Goal: Task Accomplishment & Management: Complete application form

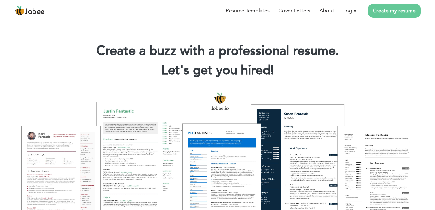
click at [395, 13] on link "Create my resume" at bounding box center [394, 11] width 53 height 14
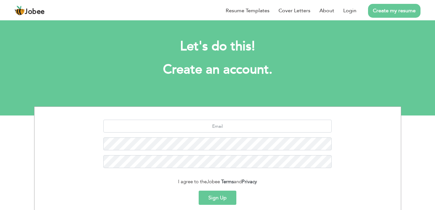
scroll to position [58, 0]
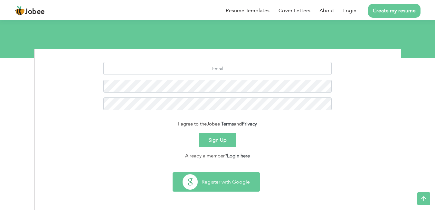
click at [206, 182] on button "Register with Google" at bounding box center [216, 181] width 87 height 19
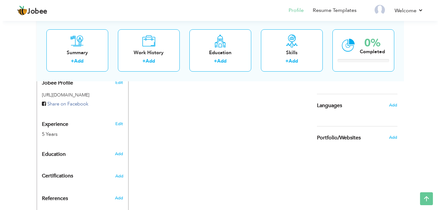
scroll to position [210, 0]
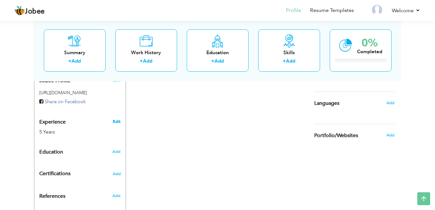
click at [117, 121] on link "Edit" at bounding box center [117, 122] width 8 height 6
type input "Fiza"
type input "Shafqat"
type input "03120202010"
select select "number:166"
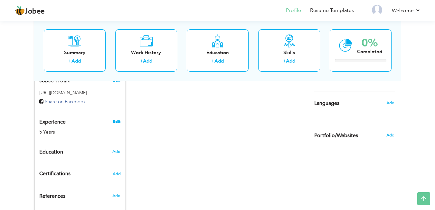
type input "[GEOGRAPHIC_DATA]"
type input "Multan"
select select "number:7"
type input "Social Media Manager and Content Creator"
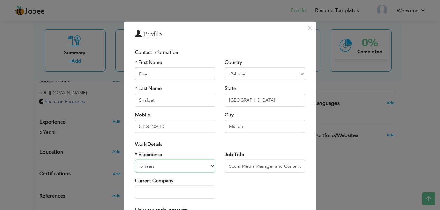
click at [141, 163] on select "Entry Level Less than 1 Year 1 Year 2 Years 3 Years 4 Years 5 Years 6 Years 7 Y…" at bounding box center [175, 166] width 80 height 13
select select "number:10"
click at [135, 160] on select "Entry Level Less than 1 Year 1 Year 2 Years 3 Years 4 Years 5 Years 6 Years 7 Y…" at bounding box center [175, 166] width 80 height 13
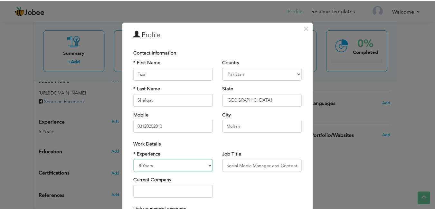
scroll to position [81, 0]
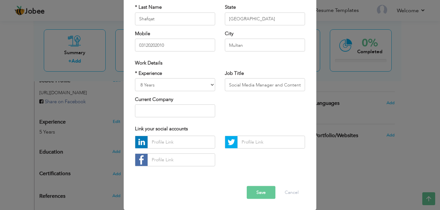
click at [259, 191] on button "Save" at bounding box center [261, 192] width 29 height 13
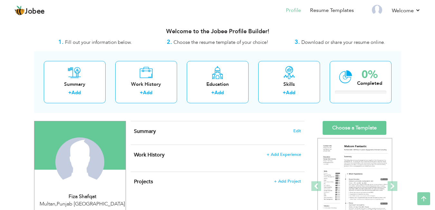
scroll to position [0, 0]
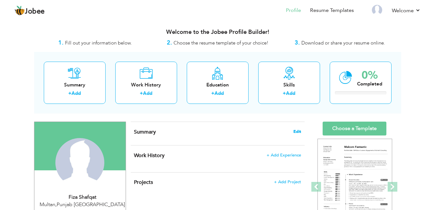
click at [301, 129] on span "Edit" at bounding box center [298, 131] width 8 height 5
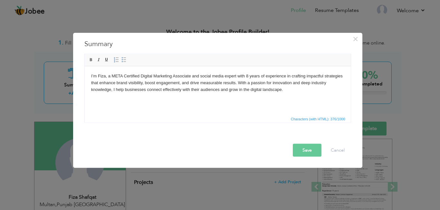
click at [306, 152] on button "Save" at bounding box center [307, 149] width 29 height 13
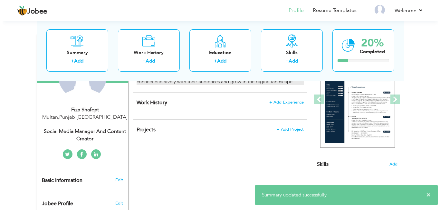
scroll to position [87, 0]
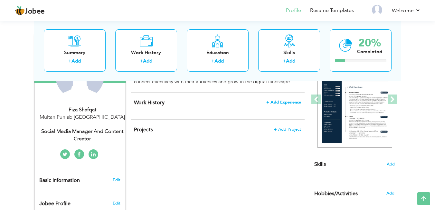
click at [275, 101] on span "+ Add Experience" at bounding box center [284, 102] width 35 height 5
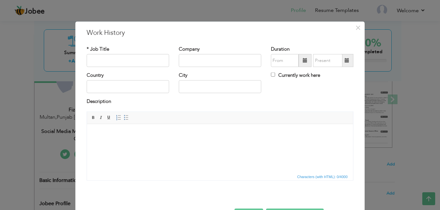
click at [117, 67] on div "* Job Title" at bounding box center [128, 58] width 92 height 26
click at [130, 56] on input "text" at bounding box center [128, 60] width 83 height 13
paste input "Social Media Manager & Content Creator"
type input "Social Media Manager & Content Creator"
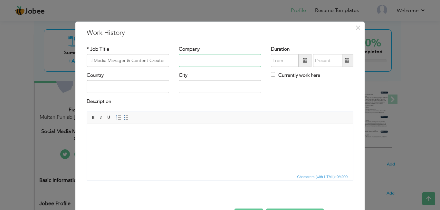
scroll to position [0, 0]
click at [192, 59] on input "text" at bounding box center [220, 60] width 83 height 13
type input "09/2025"
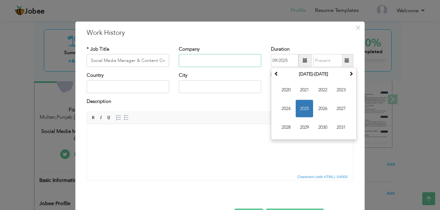
click at [192, 59] on input "text" at bounding box center [220, 60] width 83 height 13
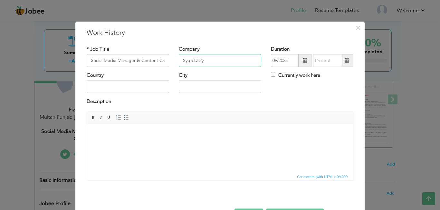
type input "Syqn.Daily"
click at [143, 90] on input "text" at bounding box center [128, 86] width 83 height 13
type input "a"
drag, startPoint x: 126, startPoint y: 86, endPoint x: 79, endPoint y: 87, distance: 46.8
click at [79, 87] on div "× Work History * Job Title Social Media Manager & Content Creator Company Syqn.…" at bounding box center [219, 126] width 289 height 211
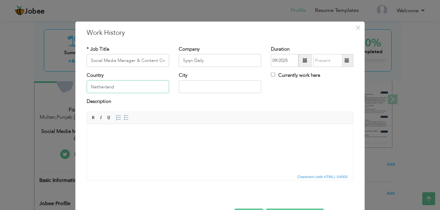
paste input "netherlands"
type input "[GEOGRAPHIC_DATA]"
click at [184, 83] on input "text" at bounding box center [220, 86] width 83 height 13
paste input "[GEOGRAPHIC_DATA]"
click at [216, 89] on input "[GEOGRAPHIC_DATA]" at bounding box center [220, 86] width 83 height 13
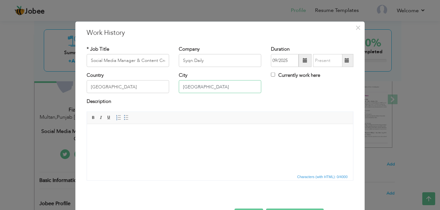
type input "[GEOGRAPHIC_DATA]"
click at [299, 63] on span at bounding box center [305, 60] width 13 height 13
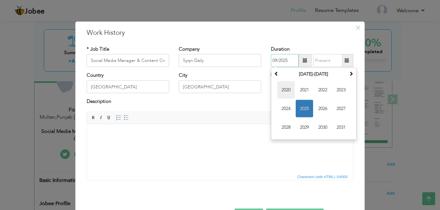
click at [278, 89] on span "2020" at bounding box center [285, 89] width 17 height 17
click at [284, 89] on span "Jan" at bounding box center [285, 89] width 17 height 17
type input "01/2020"
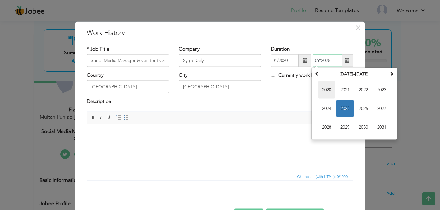
drag, startPoint x: 326, startPoint y: 65, endPoint x: 326, endPoint y: 91, distance: 25.5
click at [326, 67] on div "01/2020 09/2025 September 2025 Su Mo Tu We Th Fr Sa 31 1 2 3 4 5 6 7 8 9 10 11 …" at bounding box center [312, 60] width 83 height 13
click at [326, 91] on span "2020" at bounding box center [326, 89] width 17 height 17
click at [345, 111] on span "Jun" at bounding box center [344, 108] width 17 height 17
type input "06/2020"
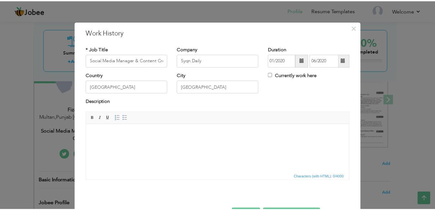
scroll to position [23, 0]
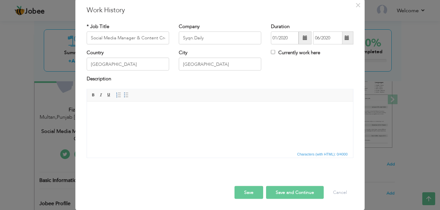
click at [219, 121] on html at bounding box center [220, 111] width 266 height 20
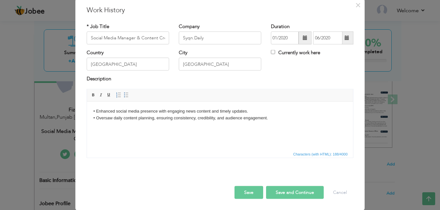
click at [277, 190] on button "Save and Continue" at bounding box center [295, 192] width 58 height 13
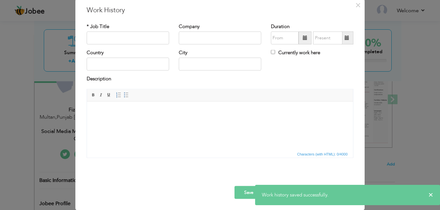
click at [299, 39] on span at bounding box center [305, 38] width 13 height 13
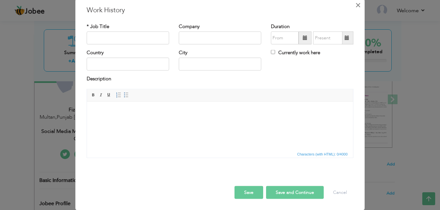
click at [360, 6] on button "×" at bounding box center [358, 5] width 10 height 10
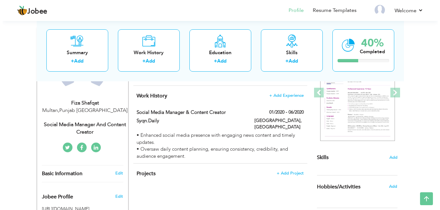
scroll to position [94, 0]
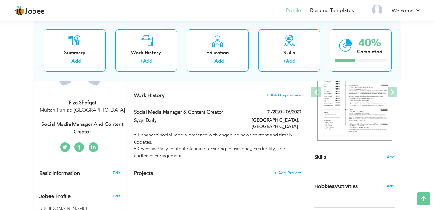
click at [275, 93] on span "+ Add Experience" at bounding box center [284, 95] width 35 height 5
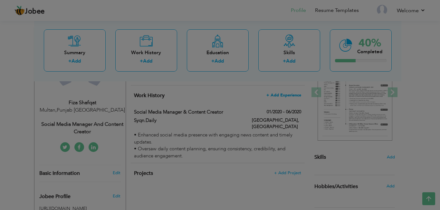
scroll to position [0, 0]
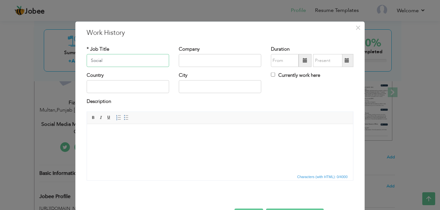
drag, startPoint x: 141, startPoint y: 58, endPoint x: 83, endPoint y: 65, distance: 57.8
click at [83, 65] on div "* Job Title Social" at bounding box center [128, 58] width 92 height 26
paste input "Social Media Marketing"
type input "Social Media Marketing"
click at [206, 66] on input "text" at bounding box center [220, 60] width 83 height 13
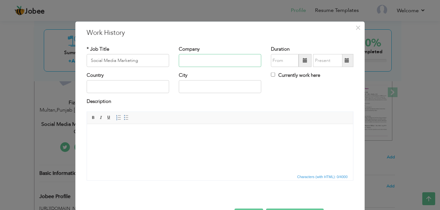
paste input "OSSCROP"
type input "OSSCROP"
click at [120, 87] on input "text" at bounding box center [128, 86] width 83 height 13
paste input "[GEOGRAPHIC_DATA]"
type input "[GEOGRAPHIC_DATA]"
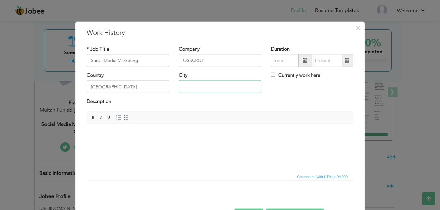
click at [190, 88] on input "text" at bounding box center [220, 86] width 83 height 13
paste input "[GEOGRAPHIC_DATA]"
type input "[GEOGRAPHIC_DATA]"
click at [303, 58] on span at bounding box center [305, 60] width 5 height 5
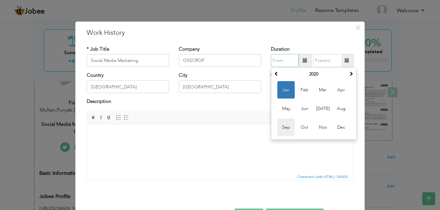
click at [284, 126] on span "Sep" at bounding box center [285, 127] width 17 height 17
type input "09/2020"
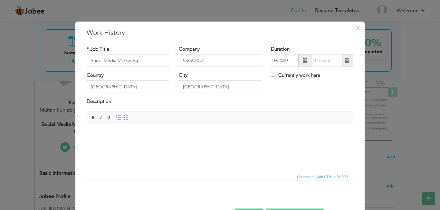
click at [345, 60] on span at bounding box center [347, 60] width 5 height 5
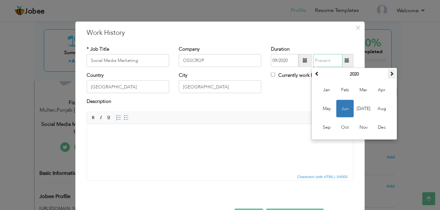
click at [390, 74] on span at bounding box center [392, 73] width 5 height 5
click at [358, 111] on span "Jul" at bounding box center [363, 108] width 17 height 17
type input "07/2021"
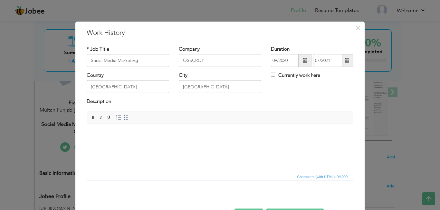
click at [158, 131] on body at bounding box center [219, 133] width 253 height 7
paste body
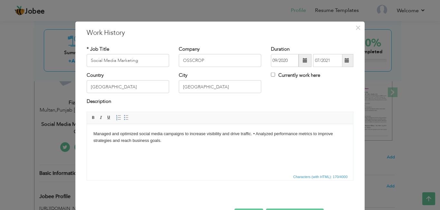
click at [256, 135] on body "Managed and optimized social media campaigns to increase visibility and drive t…" at bounding box center [219, 137] width 253 height 14
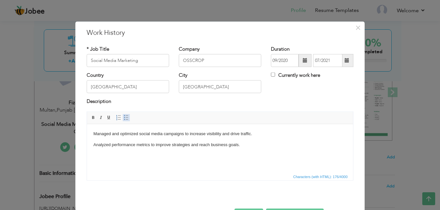
click at [124, 115] on span at bounding box center [126, 117] width 5 height 5
click at [94, 144] on p "Analyzed performance metrics to improve strategies and reach business goals." at bounding box center [219, 144] width 253 height 7
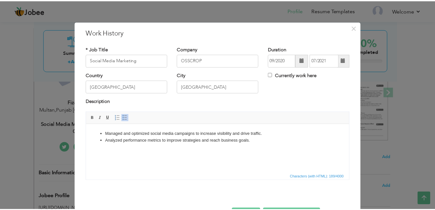
scroll to position [23, 0]
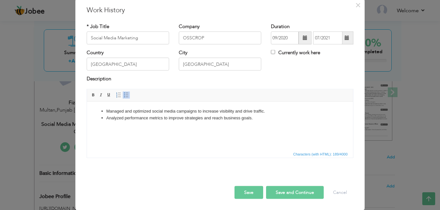
click at [289, 187] on button "Save and Continue" at bounding box center [295, 192] width 58 height 13
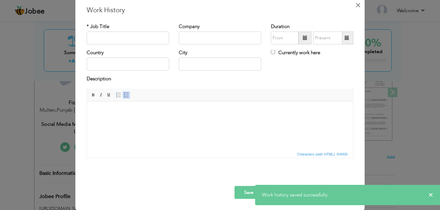
click at [355, 8] on span "×" at bounding box center [357, 5] width 5 height 12
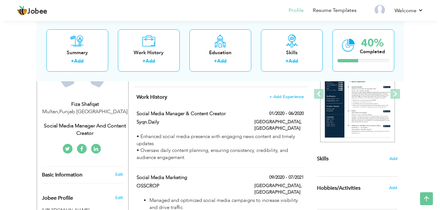
scroll to position [92, 0]
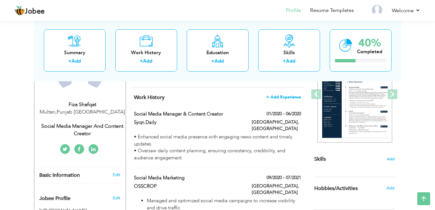
click at [276, 97] on span "+ Add Experience" at bounding box center [284, 97] width 35 height 5
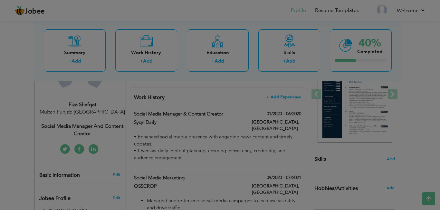
scroll to position [0, 0]
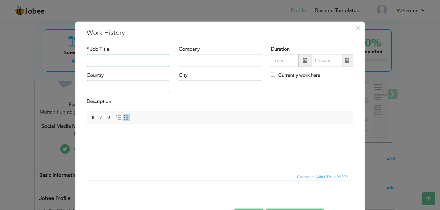
paste input "Social Media Manager & Content Creator"
type input "Social Media Manager & Content Creator"
click at [192, 58] on input "text" at bounding box center [220, 60] width 83 height 13
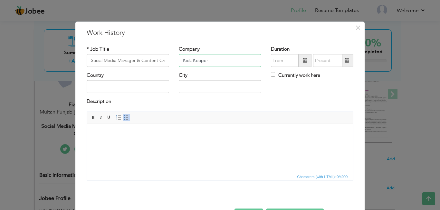
click at [188, 61] on input "Kidz Kooper" at bounding box center [220, 60] width 83 height 13
type input "Kidz Kooper"
click at [94, 83] on input "text" at bounding box center [128, 86] width 83 height 13
drag, startPoint x: 126, startPoint y: 85, endPoint x: 64, endPoint y: 97, distance: 63.0
click at [64, 97] on div "× Work History * Job Title Social Media Manager & Content Creator Company Kidz …" at bounding box center [220, 105] width 440 height 210
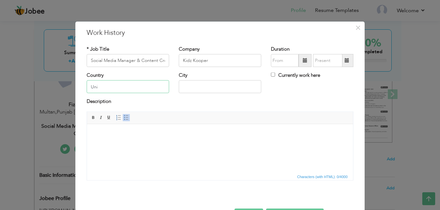
paste input "[GEOGRAPHIC_DATA]"
type input "[GEOGRAPHIC_DATA]"
click at [197, 83] on input "text" at bounding box center [220, 86] width 83 height 13
type input "[GEOGRAPHIC_DATA]"
click at [191, 143] on html at bounding box center [220, 134] width 266 height 20
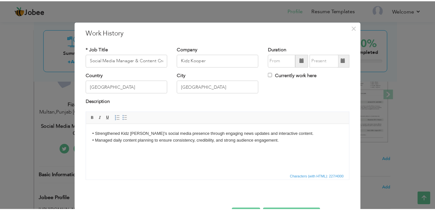
scroll to position [23, 0]
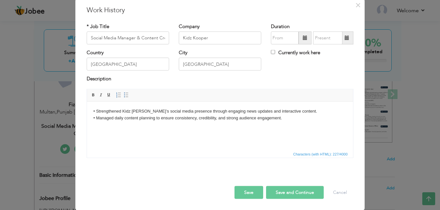
click at [280, 186] on button "Save and Continue" at bounding box center [295, 192] width 58 height 13
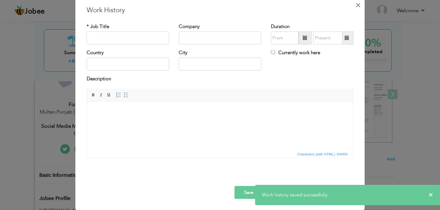
click at [353, 5] on button "×" at bounding box center [358, 5] width 10 height 10
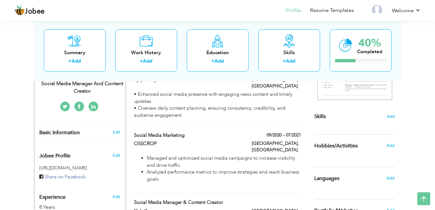
scroll to position [135, 0]
click at [391, 115] on span "Add" at bounding box center [391, 116] width 8 height 6
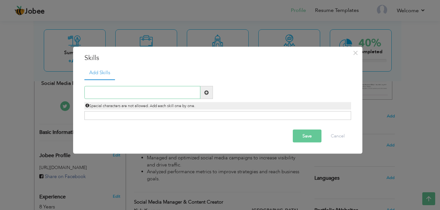
paste input "Social media manager"
type input "Social media manager"
click at [307, 135] on button "Save" at bounding box center [307, 136] width 29 height 13
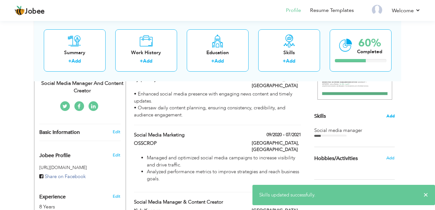
click at [394, 116] on span "Add" at bounding box center [391, 116] width 8 height 6
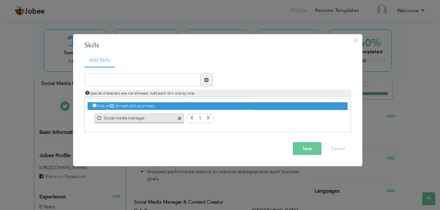
click at [207, 119] on icon at bounding box center [209, 118] width 6 height 6
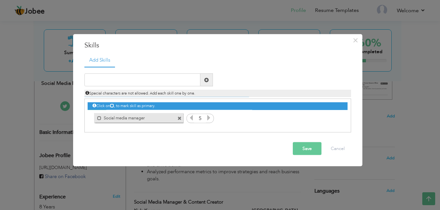
click at [207, 119] on icon at bounding box center [209, 118] width 6 height 6
click at [210, 119] on icon at bounding box center [209, 118] width 6 height 6
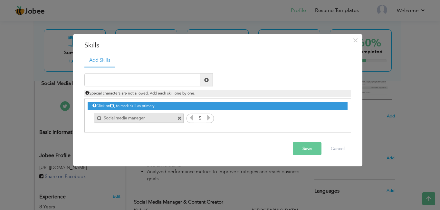
click at [210, 119] on icon at bounding box center [209, 118] width 6 height 6
click at [155, 84] on input "text" at bounding box center [142, 79] width 116 height 13
paste input "Social Media Marketing"
type input "Social Media Marketing"
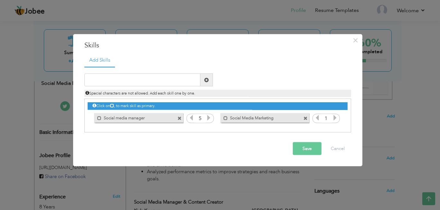
click at [334, 119] on icon at bounding box center [335, 118] width 6 height 6
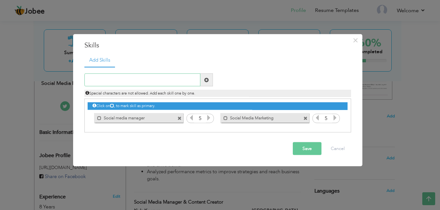
click at [167, 80] on input "text" at bounding box center [142, 79] width 116 height 13
paste input "Content Creation"
type input "Content Creation"
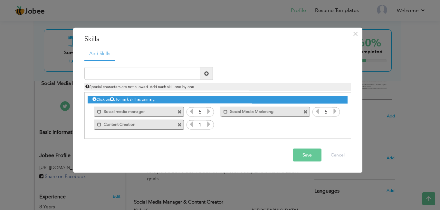
click at [208, 122] on icon at bounding box center [209, 124] width 6 height 6
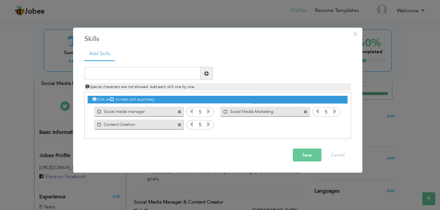
click at [208, 122] on icon at bounding box center [209, 124] width 6 height 6
click at [126, 75] on input "text" at bounding box center [142, 73] width 116 height 13
paste input "Content Calender Expert"
click at [121, 73] on input "Content Calender Expert" at bounding box center [142, 73] width 116 height 13
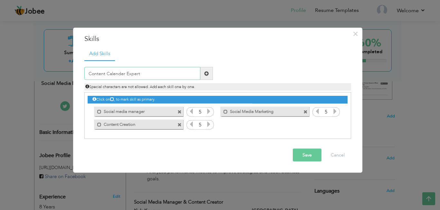
type input "Content Calendar Expert"
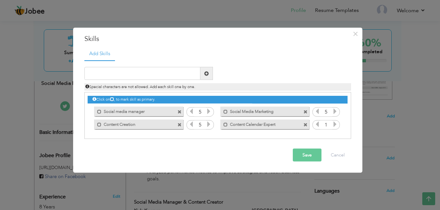
click at [333, 126] on icon at bounding box center [335, 124] width 6 height 6
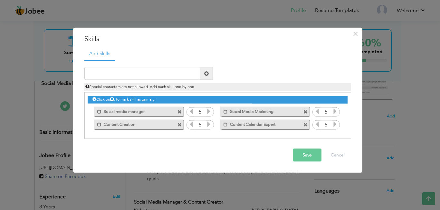
click at [333, 126] on icon at bounding box center [335, 124] width 6 height 6
click at [161, 75] on input "text" at bounding box center [142, 73] width 116 height 13
paste input "Social Media Marketer"
type input "Social Media Marketer"
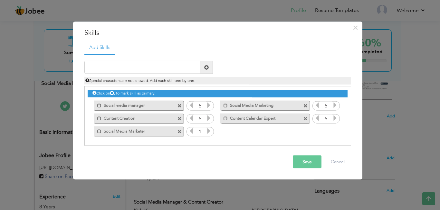
click at [209, 133] on icon at bounding box center [209, 131] width 6 height 6
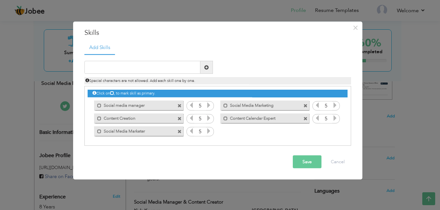
click at [209, 133] on icon at bounding box center [209, 131] width 6 height 6
click at [147, 65] on input "text" at bounding box center [142, 67] width 116 height 13
paste input "Social Media Strategist"
type input "Social Media Strategist"
click at [337, 131] on div "1" at bounding box center [326, 132] width 27 height 10
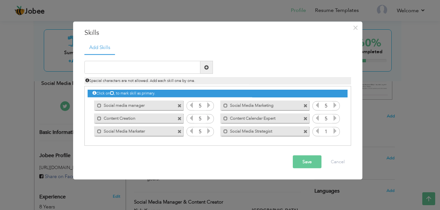
click at [337, 131] on icon at bounding box center [335, 131] width 6 height 6
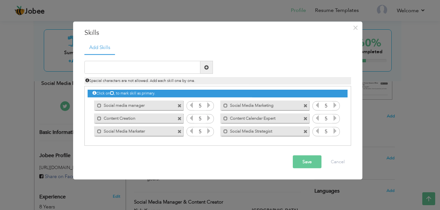
click at [317, 163] on button "Save" at bounding box center [307, 161] width 29 height 13
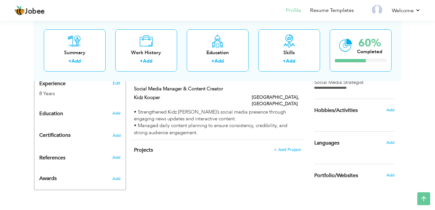
scroll to position [249, 0]
click at [390, 143] on span "Add" at bounding box center [390, 142] width 8 height 6
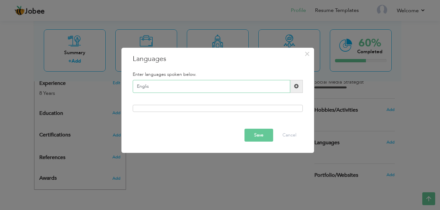
type input "English"
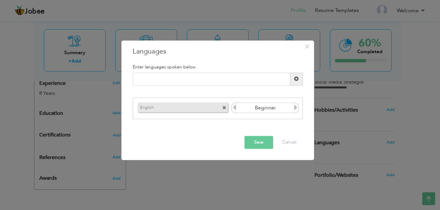
click at [297, 107] on icon at bounding box center [296, 108] width 6 height 6
click at [219, 76] on input "text" at bounding box center [212, 79] width 158 height 13
type input "Hindi"
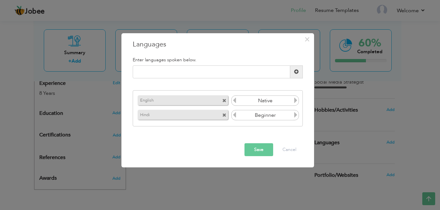
click at [295, 100] on icon at bounding box center [296, 100] width 6 height 6
click at [297, 117] on icon at bounding box center [296, 115] width 6 height 6
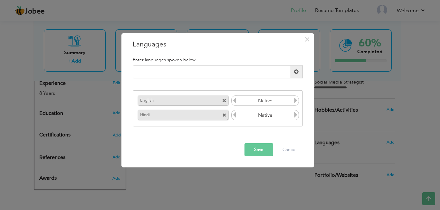
click at [297, 117] on icon at bounding box center [296, 115] width 6 height 6
click at [231, 74] on input "text" at bounding box center [212, 71] width 158 height 13
type input "urdu"
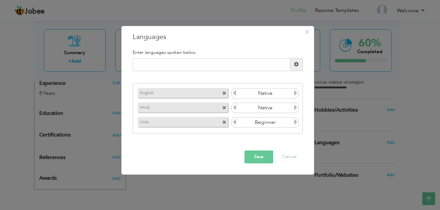
click at [297, 125] on icon at bounding box center [296, 122] width 6 height 6
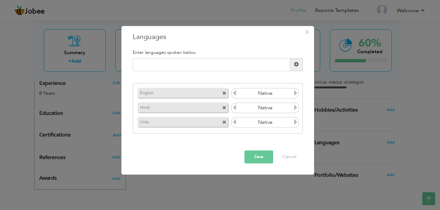
click at [257, 152] on button "Save" at bounding box center [259, 156] width 29 height 13
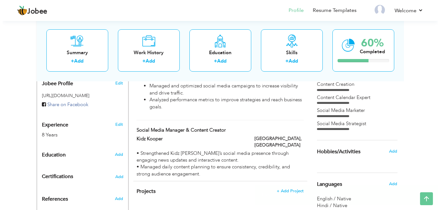
scroll to position [241, 0]
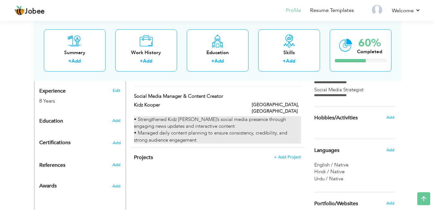
drag, startPoint x: 140, startPoint y: 118, endPoint x: 183, endPoint y: 137, distance: 47.0
click at [183, 137] on div "• Strengthened Kidz Kooper’s social media presence through engaging news update…" at bounding box center [217, 130] width 167 height 28
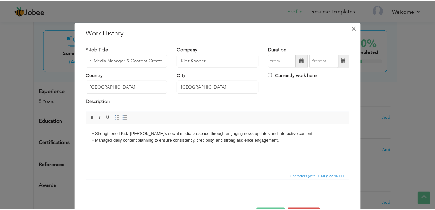
scroll to position [0, 0]
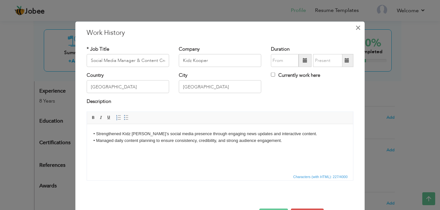
click at [359, 28] on button "×" at bounding box center [358, 27] width 10 height 10
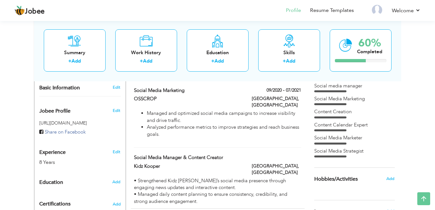
scroll to position [205, 0]
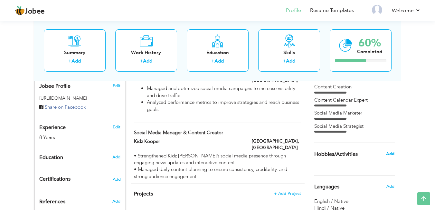
click at [392, 155] on span "Add" at bounding box center [390, 154] width 8 height 6
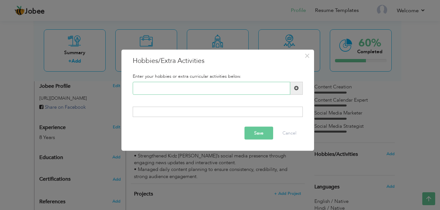
click at [218, 89] on input "text" at bounding box center [212, 88] width 158 height 13
paste input "book reading"
click at [165, 88] on input "book reading" at bounding box center [212, 88] width 158 height 13
click at [140, 89] on input "book reading" at bounding box center [212, 88] width 158 height 13
type input "B"
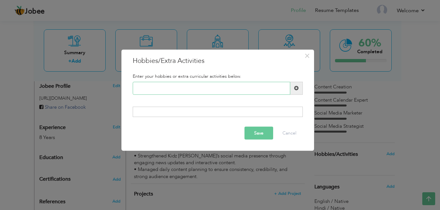
click at [206, 87] on input "text" at bounding box center [212, 88] width 158 height 13
paste input "Reading books"
type input "Reading books"
click at [260, 137] on button "Save" at bounding box center [259, 133] width 29 height 13
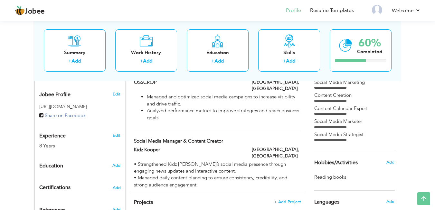
scroll to position [197, 0]
click at [119, 162] on h6 "Add" at bounding box center [116, 165] width 8 height 6
radio input "true"
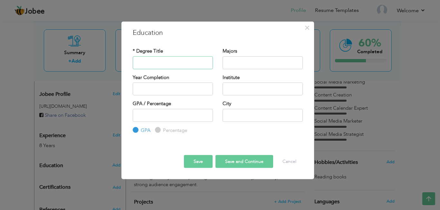
paste input "Gov.t Girls higher secondary school"
type input "Gov.t Girls higher secondary school"
click at [243, 66] on input "text" at bounding box center [263, 62] width 80 height 13
drag, startPoint x: 253, startPoint y: 63, endPoint x: 230, endPoint y: 62, distance: 22.3
click at [230, 62] on input "Bio" at bounding box center [263, 62] width 80 height 13
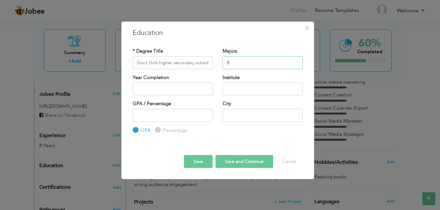
paste input "iology"
type input "Biology"
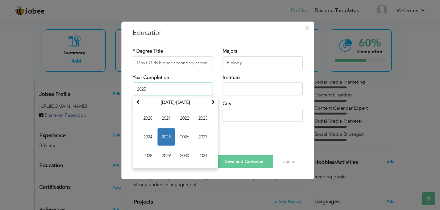
click at [178, 88] on input "2025" at bounding box center [173, 89] width 80 height 13
click at [156, 90] on input "2025" at bounding box center [173, 89] width 80 height 13
click at [142, 122] on span "2020" at bounding box center [147, 118] width 17 height 17
type input "2020"
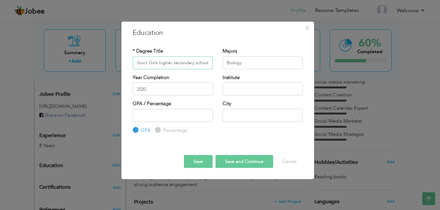
drag, startPoint x: 135, startPoint y: 62, endPoint x: 223, endPoint y: 63, distance: 87.7
click at [223, 63] on div "* Degree Title Gov.t Girls higher secondary school Majors Biology" at bounding box center [218, 61] width 180 height 26
click at [247, 89] on input "text" at bounding box center [263, 89] width 80 height 13
paste input "Gov.t Girls higher secondary school"
type input "Gov.t Girls higher secondary school"
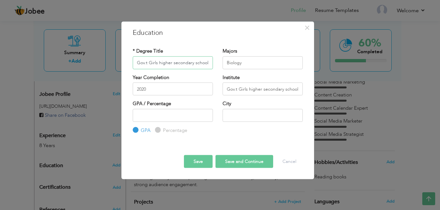
drag, startPoint x: 208, startPoint y: 66, endPoint x: 130, endPoint y: 65, distance: 78.7
click at [130, 65] on div "* Degree Title Gov.t Girls higher secondary school" at bounding box center [173, 61] width 90 height 26
paste input "Matriculation"
type input "Matriculation"
click at [232, 115] on input "text" at bounding box center [263, 115] width 80 height 13
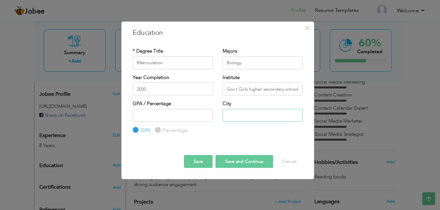
type input "Multan"
click at [151, 113] on input "number" at bounding box center [173, 115] width 80 height 13
click at [157, 132] on div "Percentage" at bounding box center [171, 130] width 32 height 7
click at [154, 119] on input "number" at bounding box center [173, 115] width 80 height 13
type input "78"
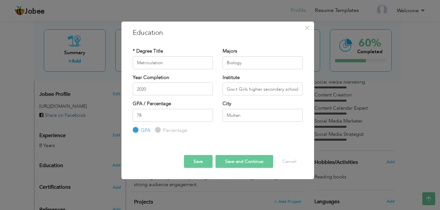
click at [241, 156] on button "Save and Continue" at bounding box center [245, 161] width 58 height 13
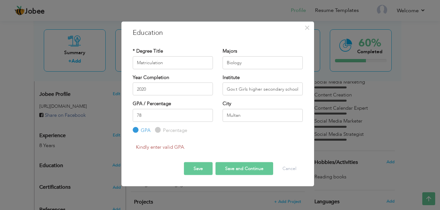
click at [161, 127] on label "Percentage" at bounding box center [174, 130] width 26 height 7
click at [156, 128] on input "Percentage" at bounding box center [157, 130] width 4 height 4
radio input "true"
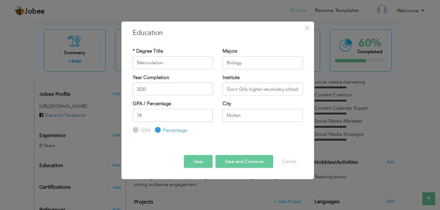
click at [232, 164] on button "Save and Continue" at bounding box center [245, 161] width 58 height 13
radio input "true"
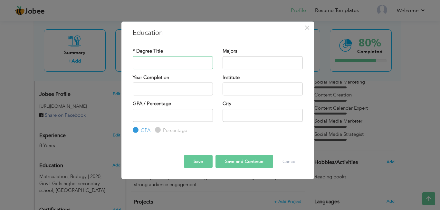
click at [182, 67] on input "text" at bounding box center [173, 62] width 80 height 13
click at [233, 58] on input "text" at bounding box center [263, 62] width 80 height 13
paste input "Gov.t Girls higher secondary school"
type input "Gov.t Girls higher secondary school"
click at [238, 93] on input "text" at bounding box center [263, 89] width 80 height 13
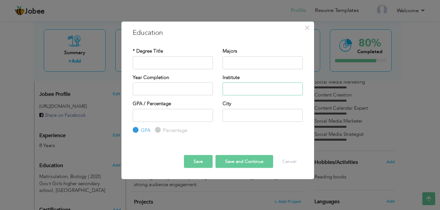
click at [238, 93] on input "text" at bounding box center [263, 89] width 80 height 13
paste input "Gov.t Girls higher secondary school"
type input "Gov.t Girls higher secondary school"
click at [246, 63] on input "text" at bounding box center [263, 62] width 80 height 13
paste input "Pre medica"
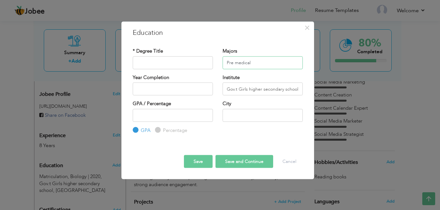
type input "Pre medical"
click at [189, 62] on input "text" at bounding box center [173, 62] width 80 height 13
paste input "Faculty of Science"
type input "Faculty of Science"
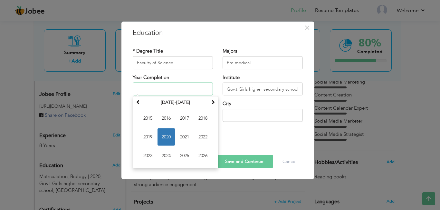
click at [160, 88] on input "text" at bounding box center [173, 89] width 80 height 13
click at [170, 89] on input "text" at bounding box center [173, 89] width 80 height 13
click at [206, 138] on span "2022" at bounding box center [202, 136] width 17 height 17
type input "2022"
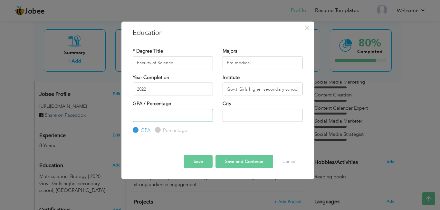
click at [143, 117] on input "number" at bounding box center [173, 115] width 80 height 13
type input "56"
click at [158, 131] on input "Percentage" at bounding box center [157, 130] width 4 height 4
radio input "true"
click at [259, 114] on input "text" at bounding box center [263, 115] width 80 height 13
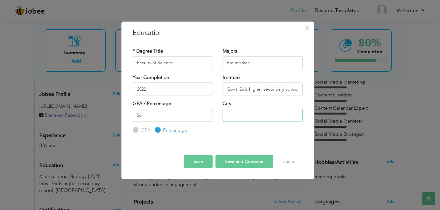
type input "Multan"
click at [241, 164] on button "Save and Continue" at bounding box center [245, 161] width 58 height 13
radio input "true"
click at [307, 29] on span "×" at bounding box center [307, 28] width 5 height 12
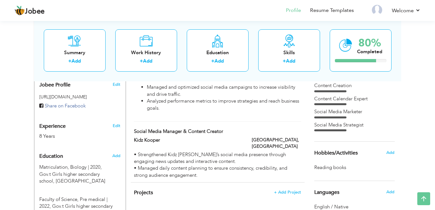
scroll to position [271, 0]
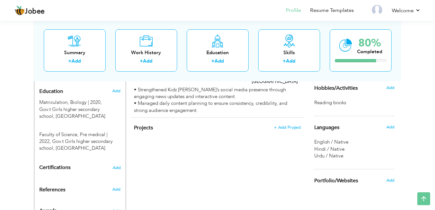
click at [121, 93] on div "Add" at bounding box center [117, 91] width 15 height 12
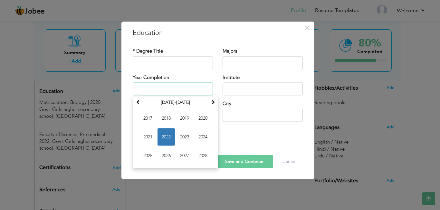
click at [187, 95] on input "text" at bounding box center [173, 89] width 80 height 13
click at [162, 134] on span "2022" at bounding box center [166, 136] width 17 height 17
type input "2022"
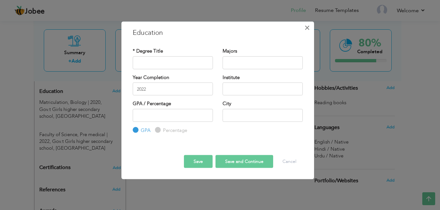
click at [304, 32] on button "×" at bounding box center [307, 27] width 10 height 10
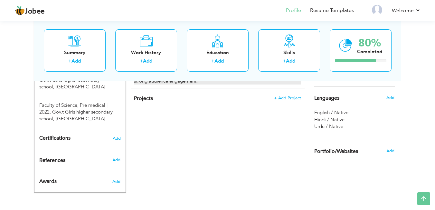
click at [291, 103] on div "Projects + Add Project × Projects * Project Title Company Tools" at bounding box center [218, 101] width 174 height 27
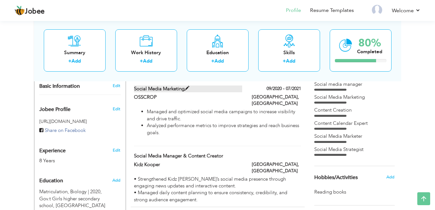
scroll to position [182, 0]
click at [120, 109] on span "Edit" at bounding box center [117, 109] width 8 height 6
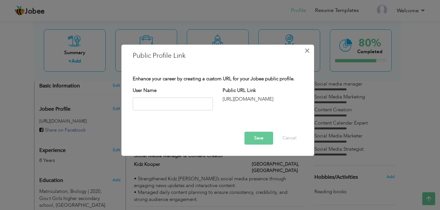
click at [307, 54] on span "×" at bounding box center [307, 51] width 5 height 12
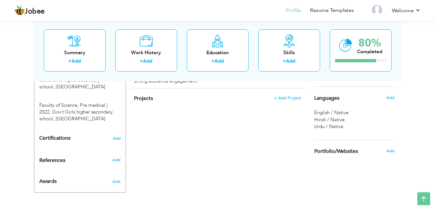
scroll to position [0, 0]
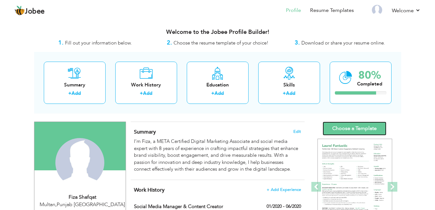
click at [369, 129] on link "Choose a Template" at bounding box center [355, 129] width 64 height 14
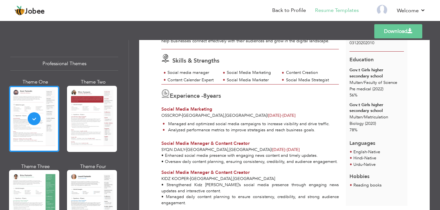
scroll to position [99, 0]
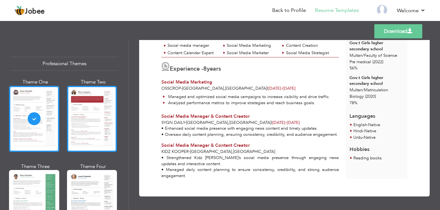
click at [86, 115] on div at bounding box center [92, 119] width 50 height 66
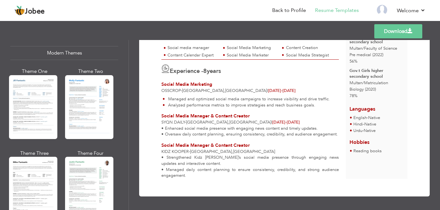
scroll to position [292, 0]
click at [39, 137] on div "Theme One" at bounding box center [34, 104] width 48 height 75
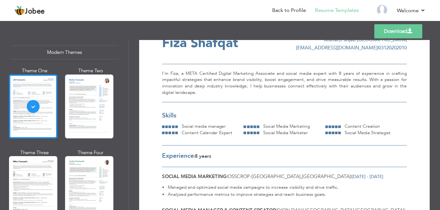
scroll to position [24, 0]
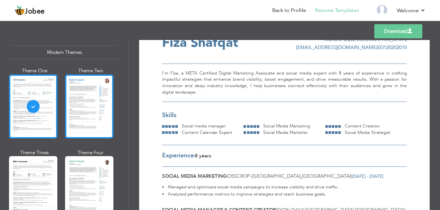
click at [98, 101] on div at bounding box center [89, 106] width 48 height 64
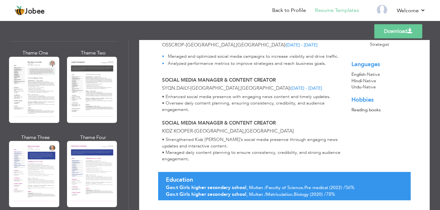
scroll to position [783, 0]
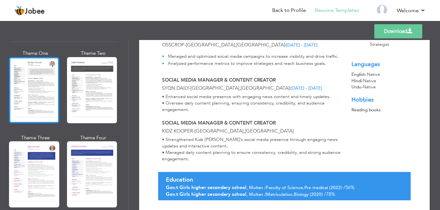
click at [19, 83] on div at bounding box center [34, 90] width 50 height 66
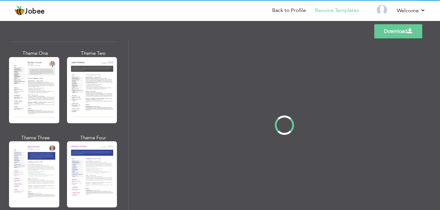
scroll to position [782, 0]
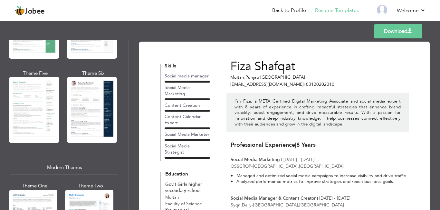
scroll to position [0, 0]
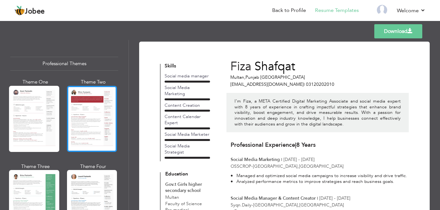
click at [93, 106] on div at bounding box center [92, 119] width 50 height 66
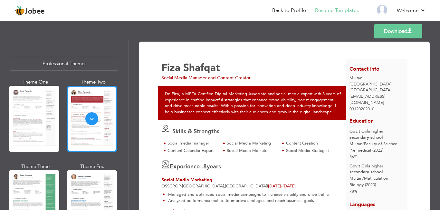
click at [93, 106] on div at bounding box center [92, 119] width 50 height 66
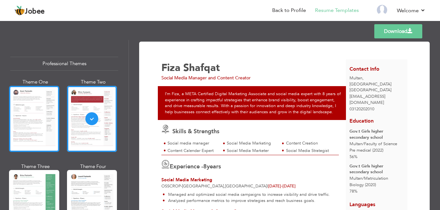
click at [12, 110] on div at bounding box center [34, 119] width 50 height 66
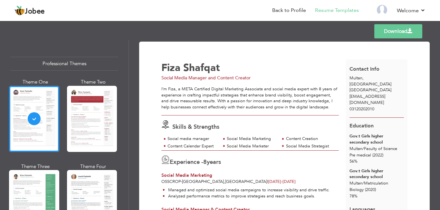
click at [60, 120] on div "Theme One Theme Two Theme Three Theme Four" at bounding box center [64, 205] width 108 height 252
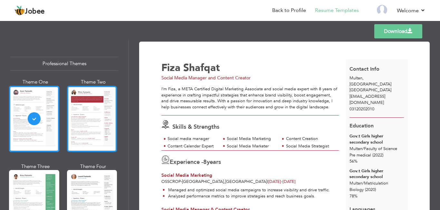
click at [87, 135] on div at bounding box center [92, 119] width 50 height 66
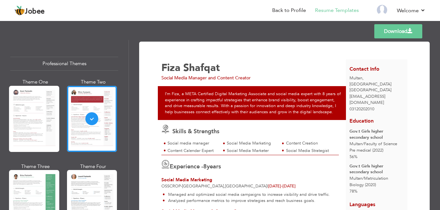
click at [406, 30] on link "Download" at bounding box center [399, 31] width 48 height 14
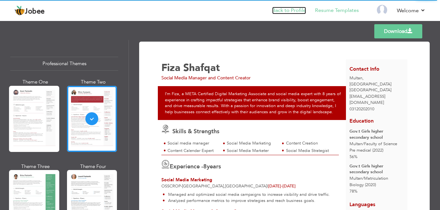
click at [289, 11] on link "Back to Profile" at bounding box center [289, 10] width 34 height 7
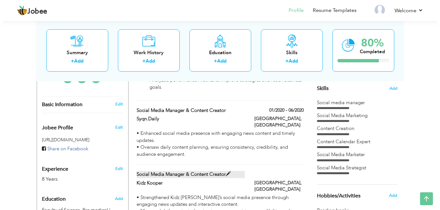
scroll to position [170, 0]
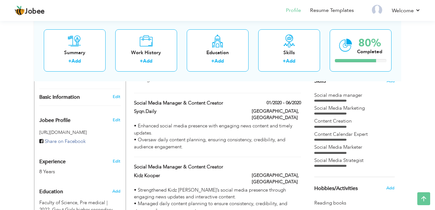
click at [254, 164] on div at bounding box center [276, 164] width 59 height 2
type input "Social Media Manager & Content Creator"
type input "Kidz Kooper"
type input "[GEOGRAPHIC_DATA]"
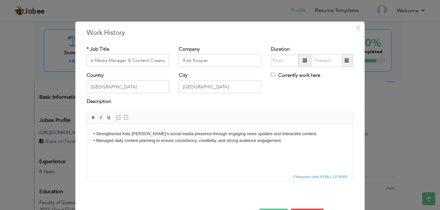
scroll to position [0, 0]
click at [299, 59] on span at bounding box center [305, 60] width 13 height 13
type input "09/2025"
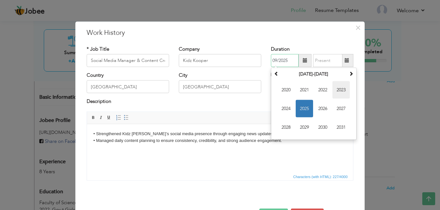
click at [335, 92] on span "2023" at bounding box center [341, 89] width 17 height 17
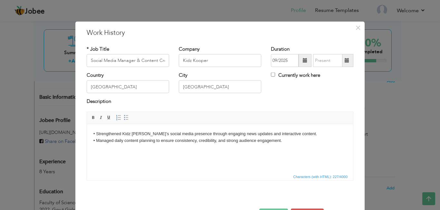
click at [345, 62] on span at bounding box center [347, 60] width 5 height 5
type input "09/2025"
click at [301, 63] on span at bounding box center [305, 60] width 13 height 13
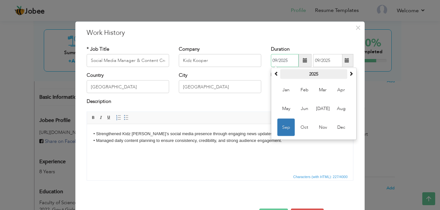
click at [294, 74] on th "2025" at bounding box center [313, 74] width 67 height 10
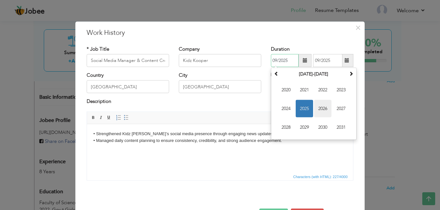
click at [314, 108] on span "2026" at bounding box center [322, 108] width 17 height 17
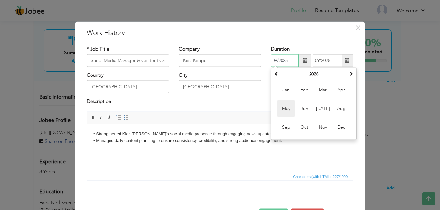
click at [283, 111] on span "May" at bounding box center [285, 108] width 17 height 17
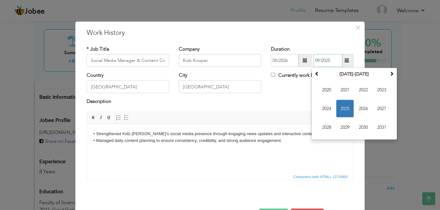
click at [340, 60] on input "09/2025" at bounding box center [327, 60] width 29 height 13
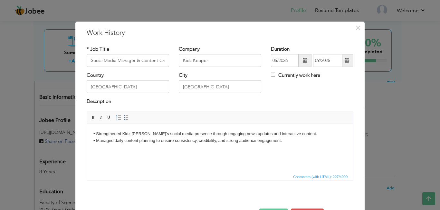
click at [301, 64] on span at bounding box center [305, 60] width 13 height 13
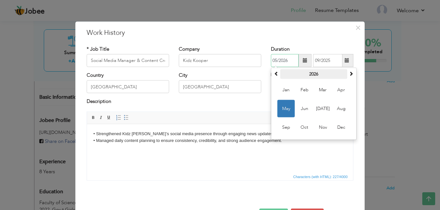
click at [292, 70] on th "2026" at bounding box center [313, 74] width 67 height 10
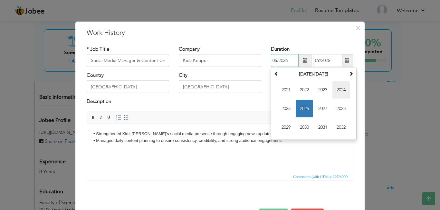
click at [343, 85] on span "2024" at bounding box center [341, 89] width 17 height 17
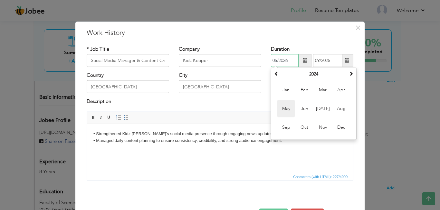
click at [285, 112] on span "May" at bounding box center [285, 108] width 17 height 17
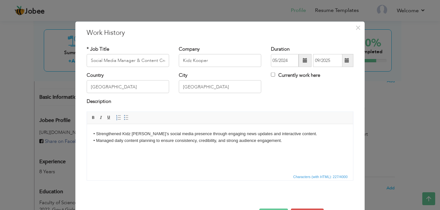
click at [343, 62] on span at bounding box center [347, 60] width 13 height 13
click at [300, 58] on span at bounding box center [305, 60] width 13 height 13
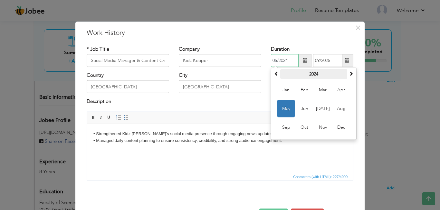
click at [314, 74] on th "2024" at bounding box center [313, 74] width 67 height 10
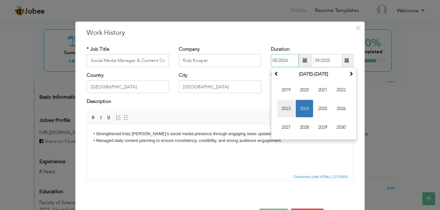
click at [277, 108] on span "2023" at bounding box center [285, 108] width 17 height 17
click at [283, 110] on span "May" at bounding box center [285, 108] width 17 height 17
type input "05/2023"
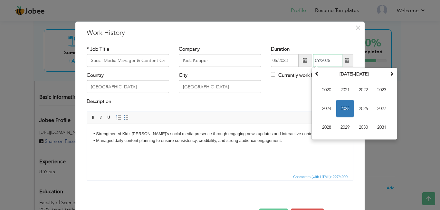
click at [333, 64] on input "09/2025" at bounding box center [327, 60] width 29 height 13
click at [321, 104] on span "2024" at bounding box center [326, 108] width 17 height 17
click at [341, 92] on span "Feb" at bounding box center [344, 89] width 17 height 17
type input "02/2024"
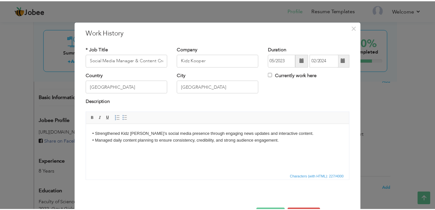
scroll to position [23, 0]
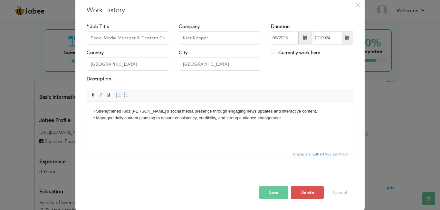
click at [267, 197] on button "Save" at bounding box center [273, 192] width 29 height 13
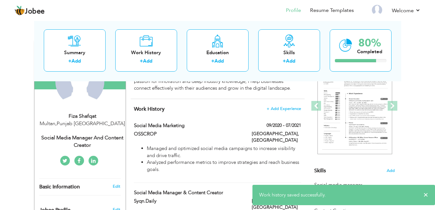
scroll to position [0, 0]
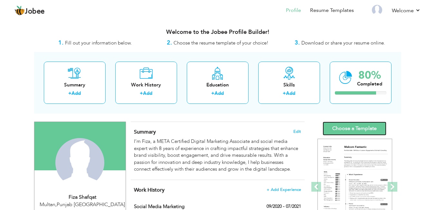
click at [326, 126] on link "Choose a Template" at bounding box center [355, 129] width 64 height 14
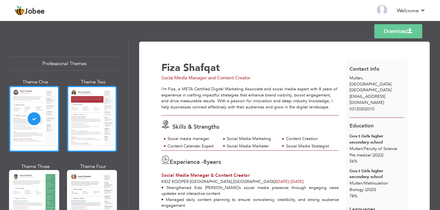
click at [94, 103] on div at bounding box center [92, 119] width 50 height 66
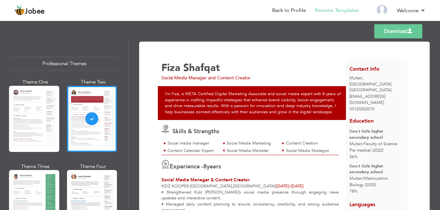
click at [399, 30] on link "Download" at bounding box center [399, 31] width 48 height 14
